Goal: Browse casually

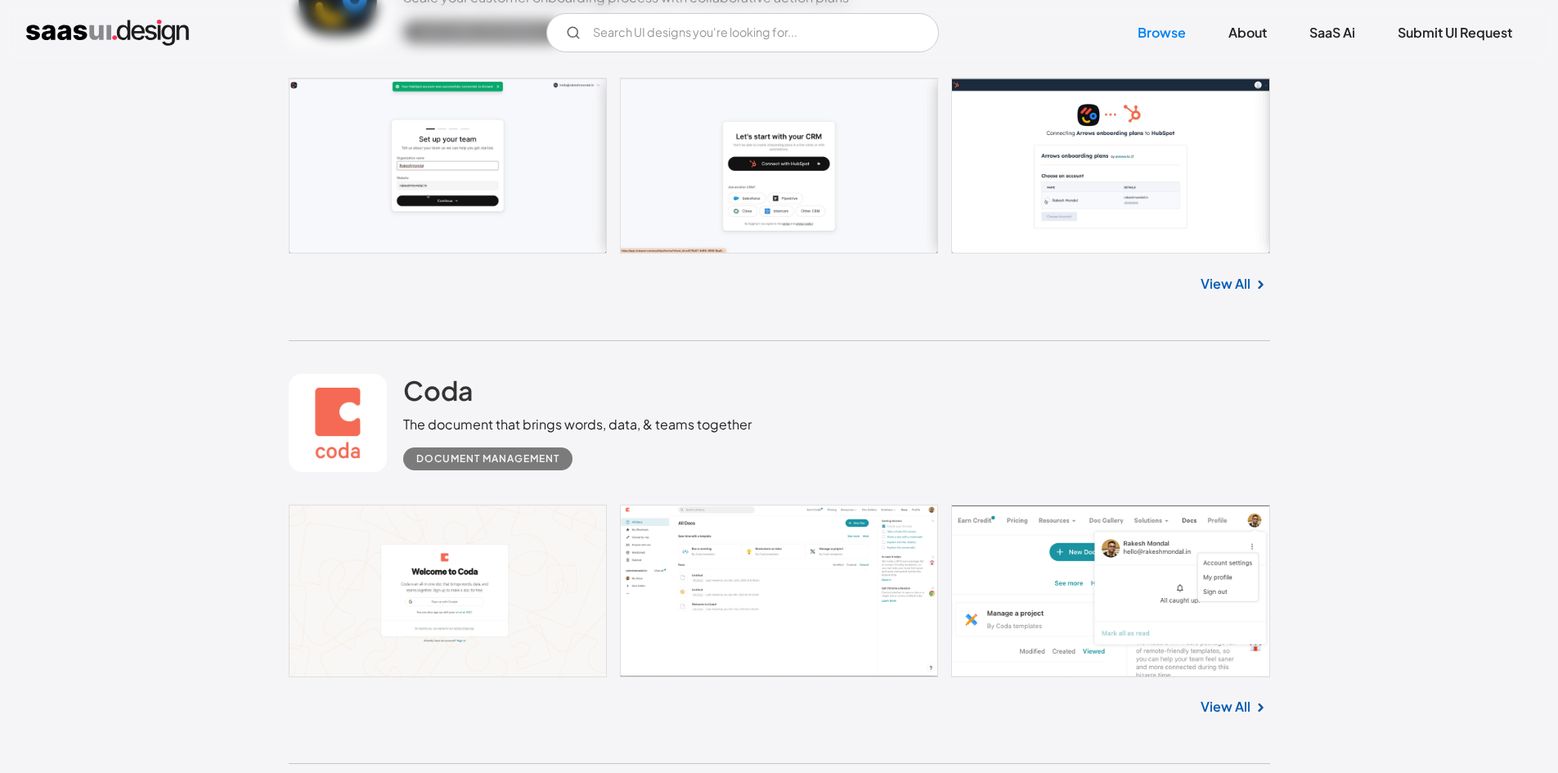
scroll to position [491, 0]
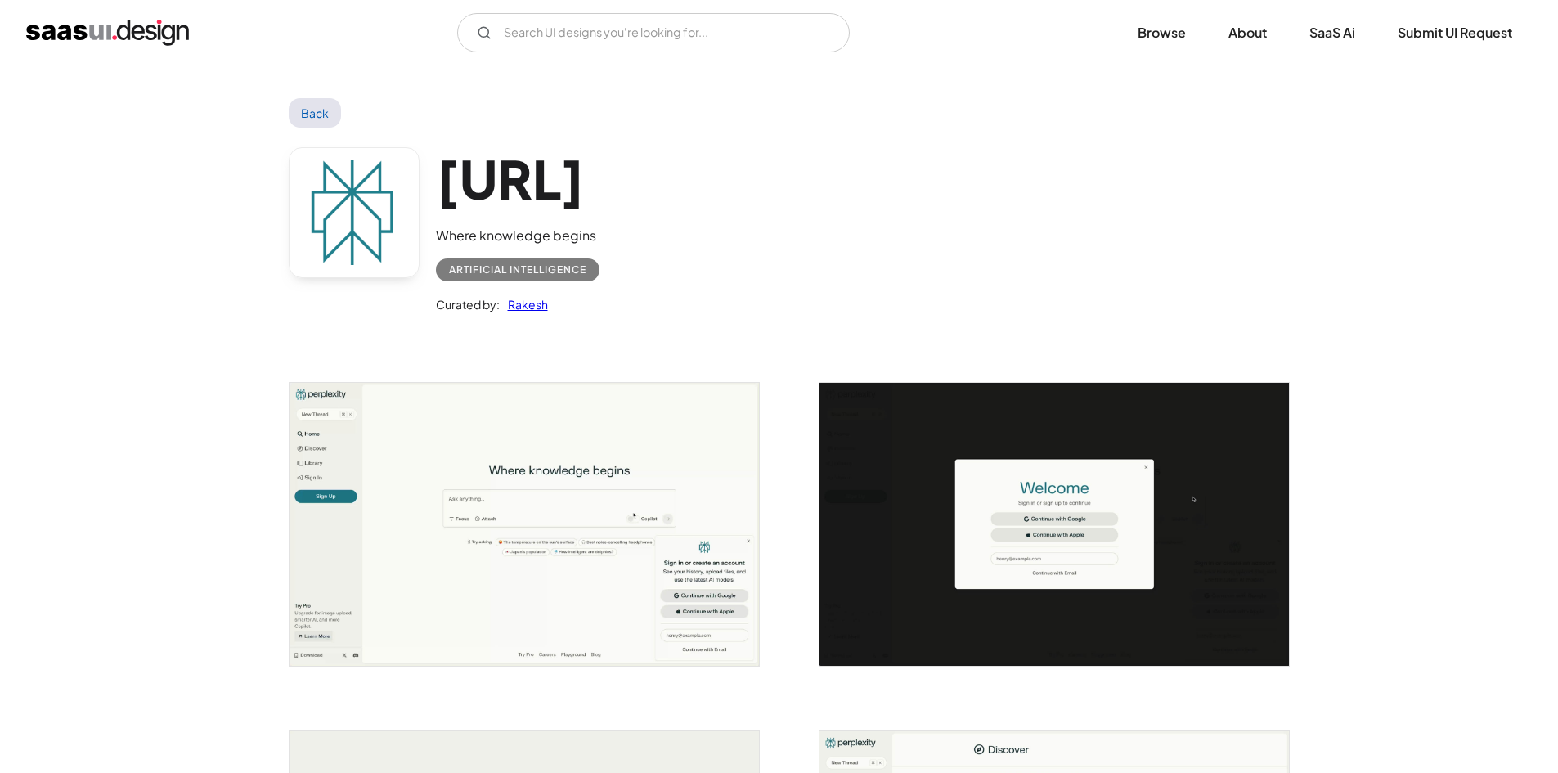
click at [582, 541] on img "open lightbox" at bounding box center [524, 524] width 469 height 282
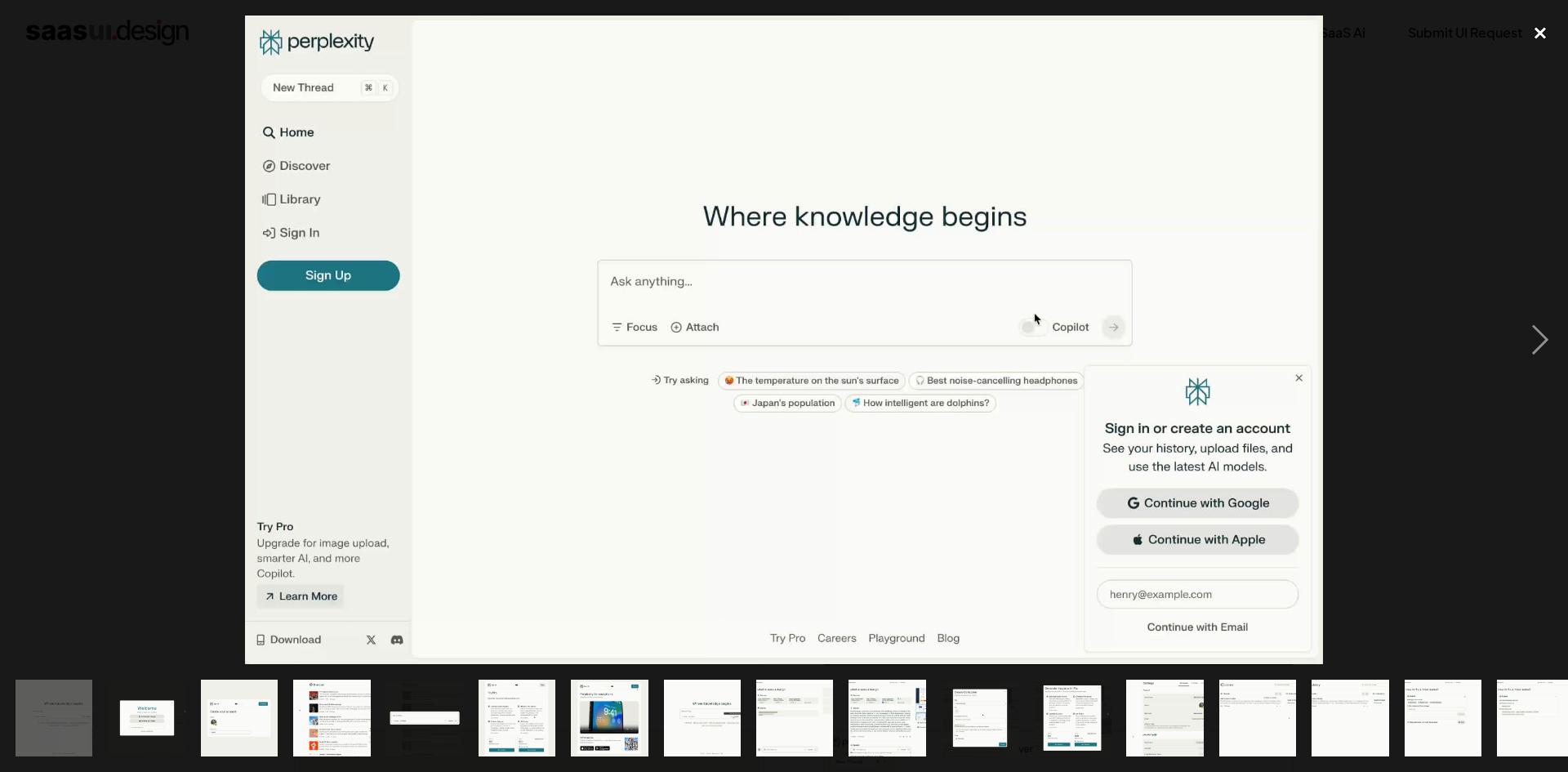
click at [1541, 41] on div "close lightbox" at bounding box center [1541, 34] width 56 height 36
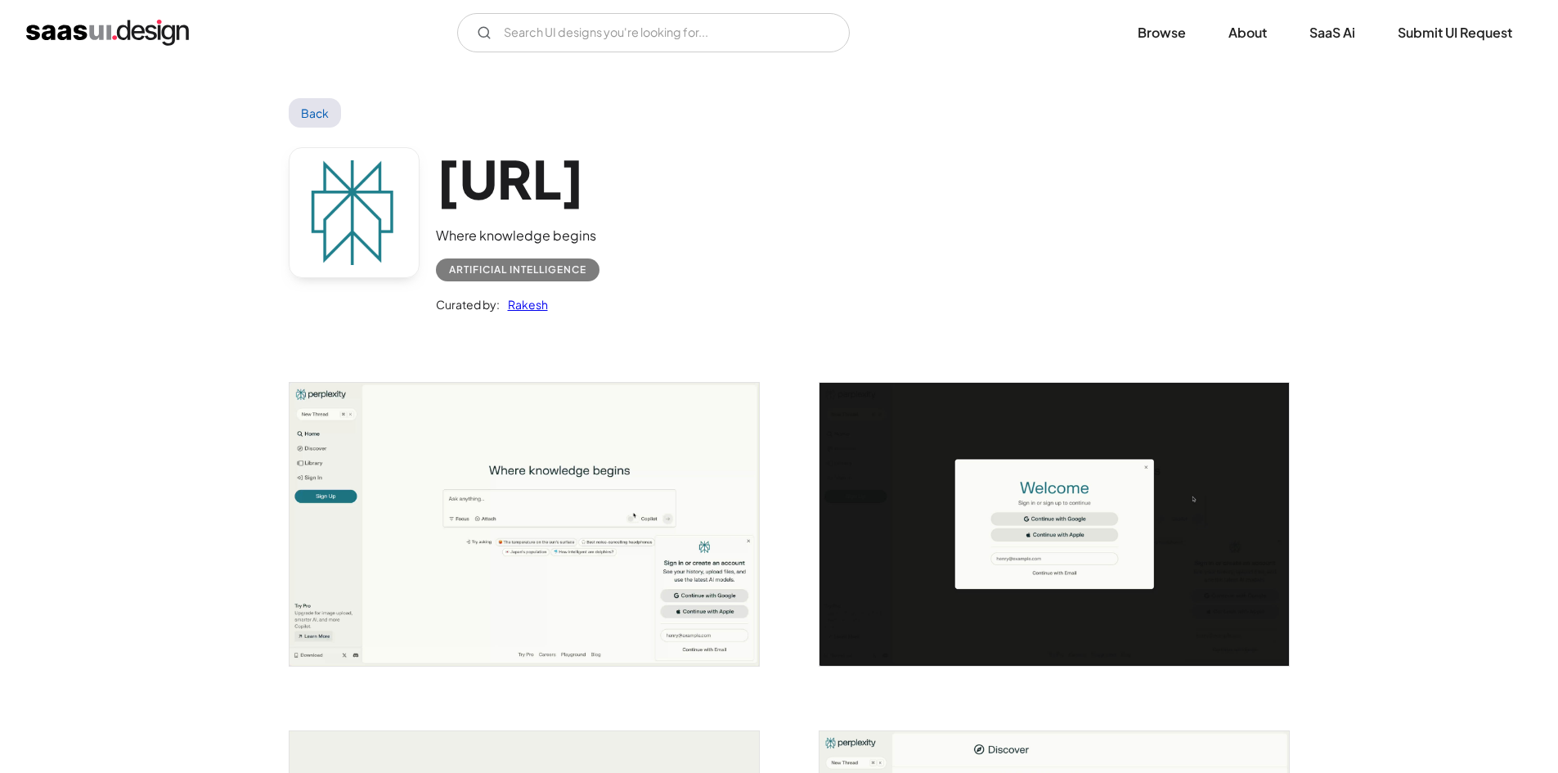
click at [545, 525] on img "open lightbox" at bounding box center [524, 524] width 469 height 282
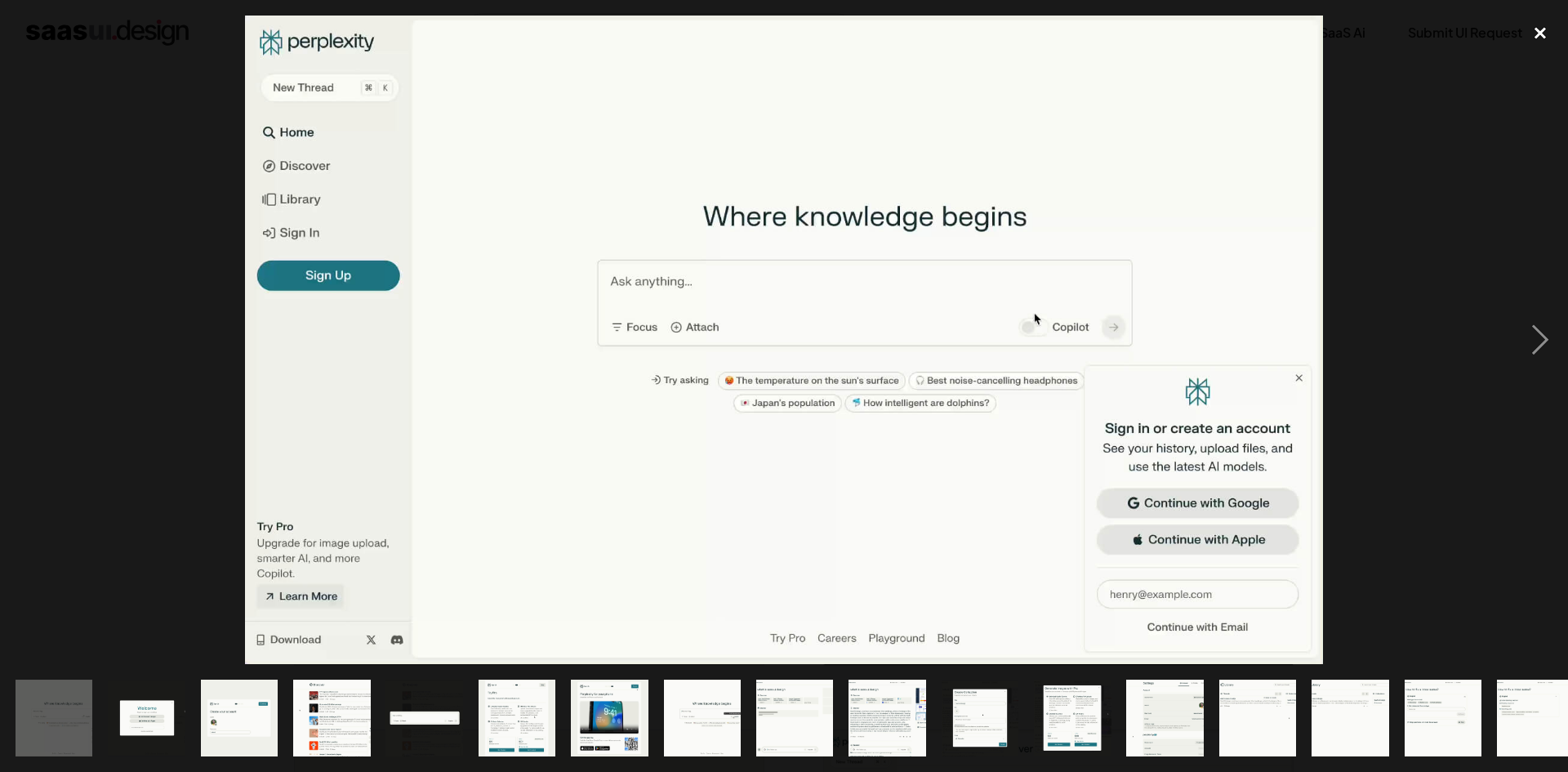
click at [1530, 26] on div "close lightbox" at bounding box center [1541, 34] width 56 height 36
